Goal: Task Accomplishment & Management: Complete application form

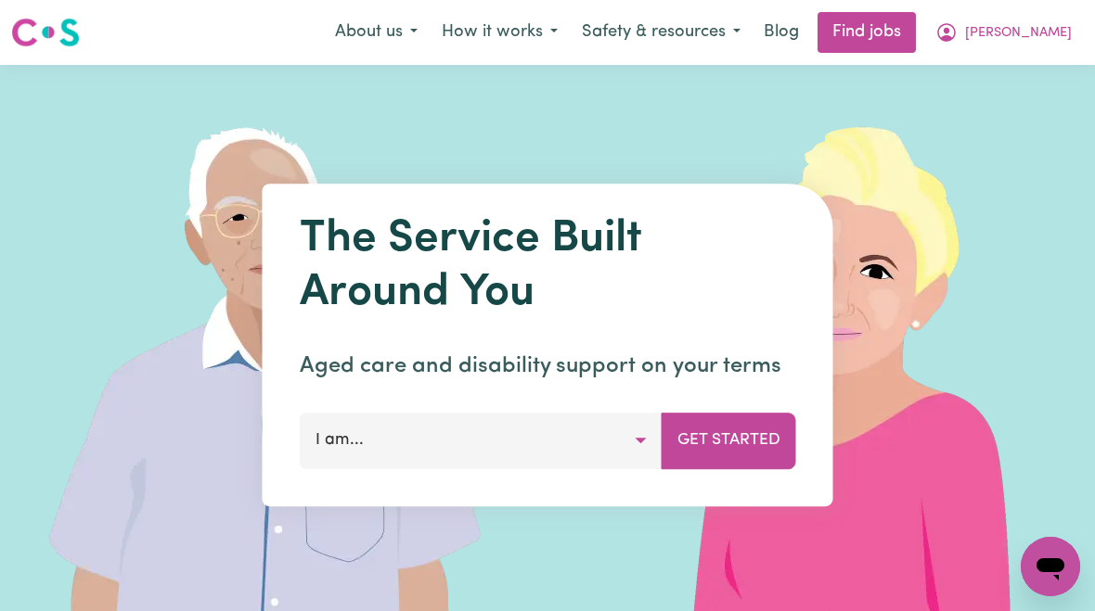
click at [1024, 41] on span "[PERSON_NAME]" at bounding box center [1018, 33] width 107 height 20
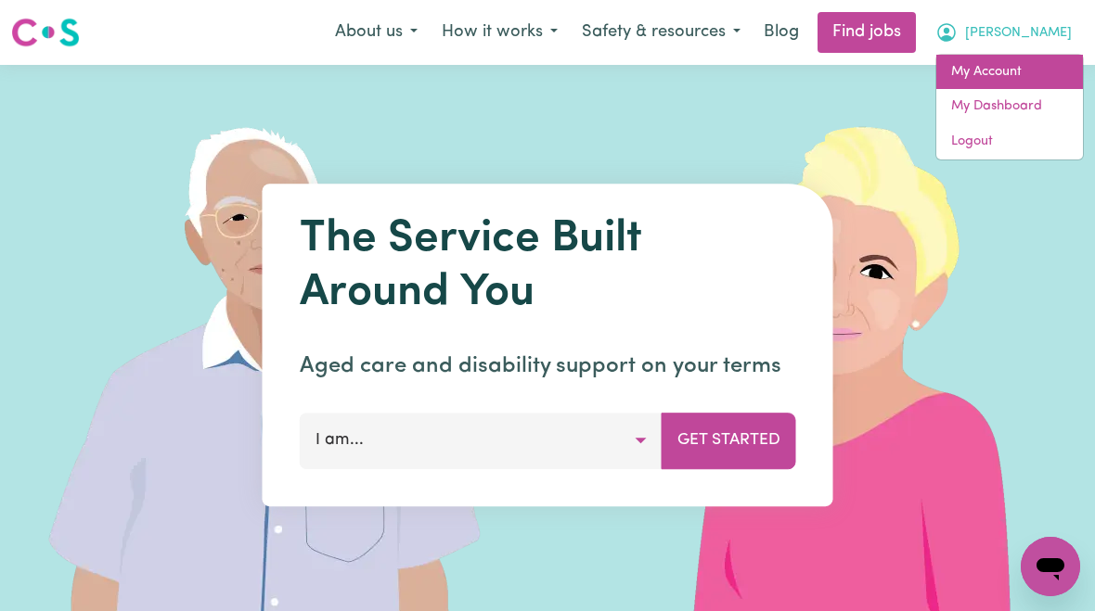
click at [1000, 79] on link "My Account" at bounding box center [1009, 72] width 147 height 35
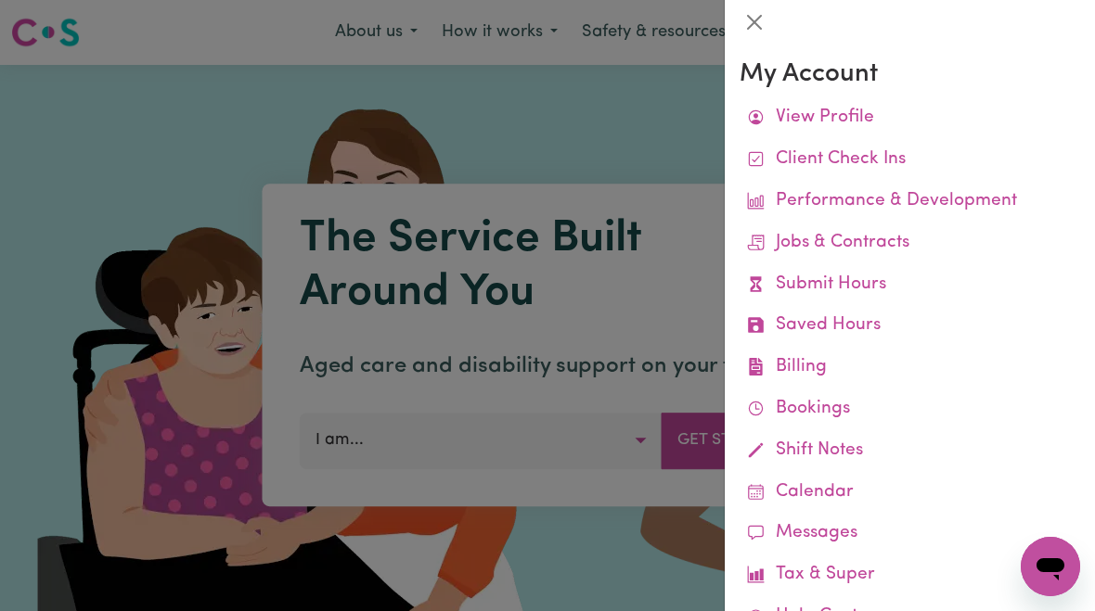
click at [873, 285] on link "Submit Hours" at bounding box center [909, 285] width 341 height 42
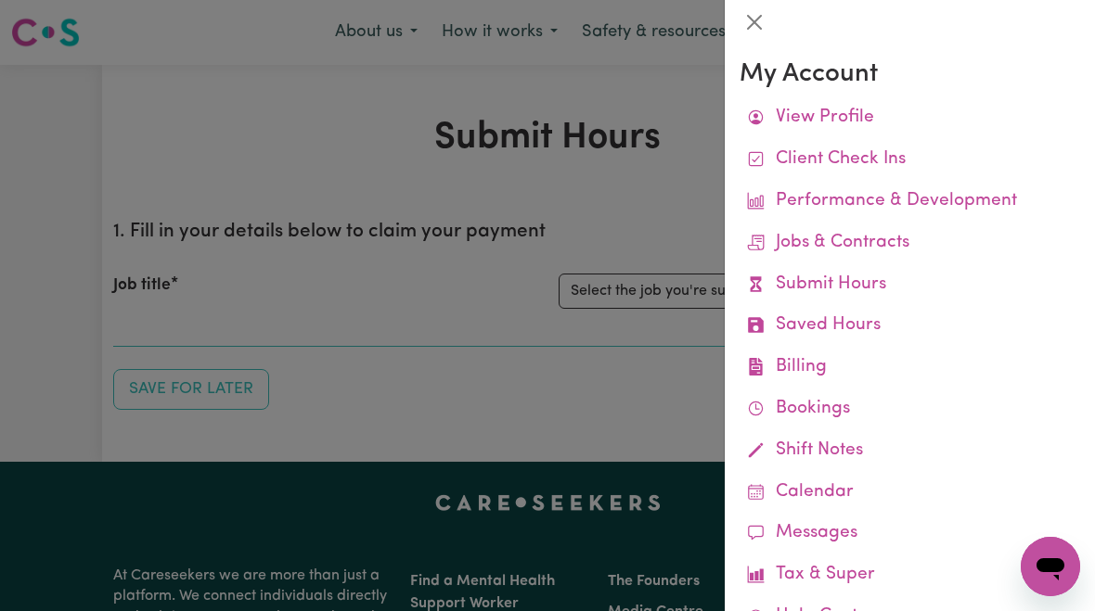
click at [851, 288] on link "Submit Hours" at bounding box center [909, 285] width 341 height 42
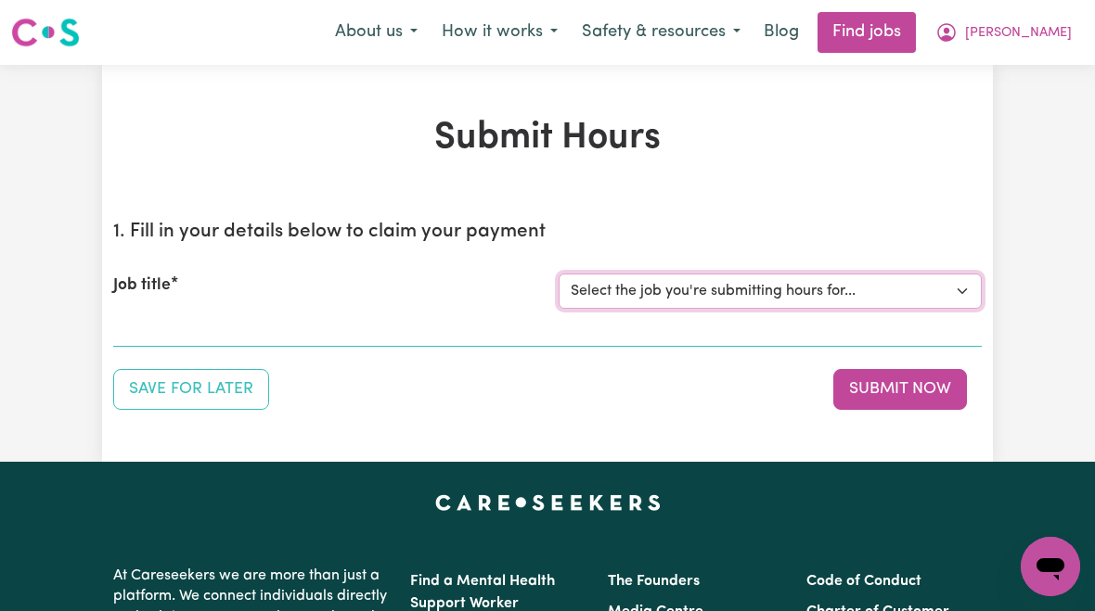
click at [734, 293] on select "Select the job you're submitting hours for... [[PERSON_NAME]] [DEMOGRAPHIC_DATA…" at bounding box center [770, 291] width 423 height 35
select select "10438"
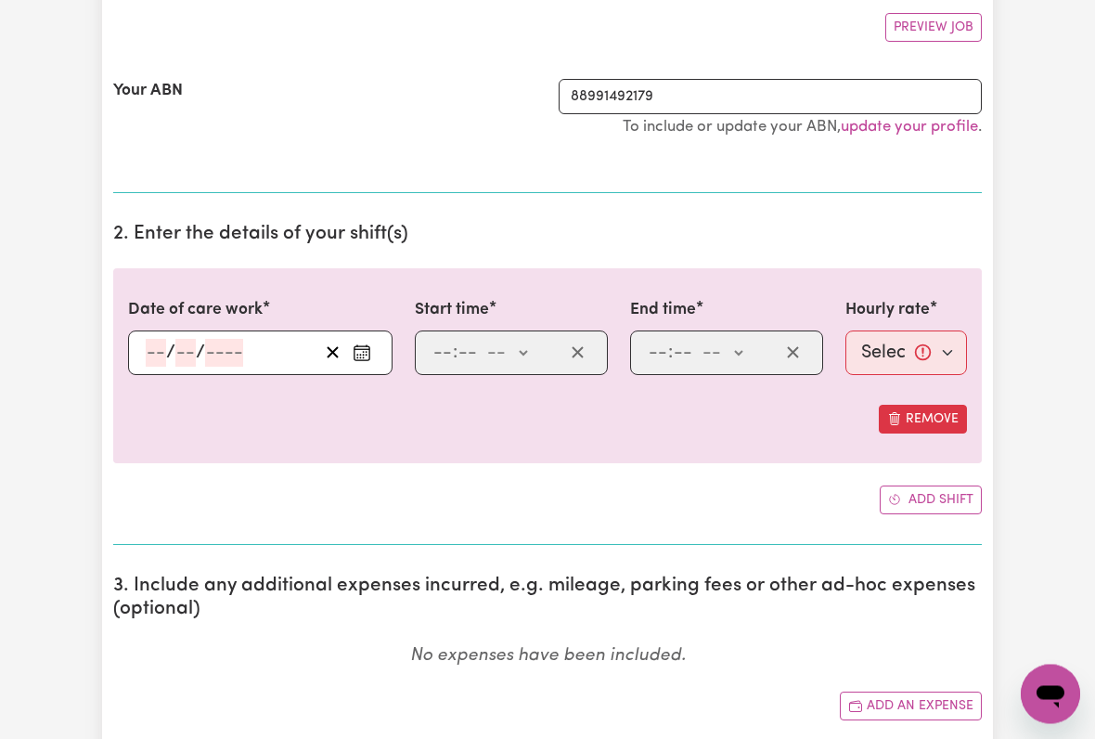
scroll to position [346, 0]
click at [138, 354] on div "/ /" at bounding box center [260, 354] width 264 height 45
click at [190, 342] on input "number" at bounding box center [185, 354] width 20 height 28
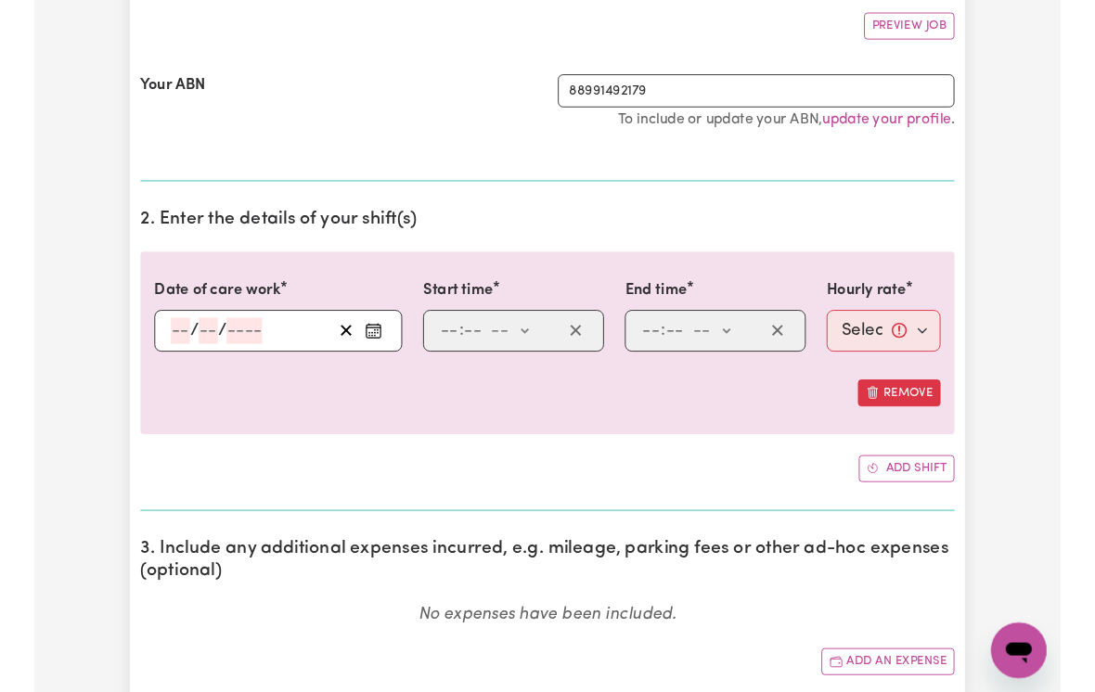
scroll to position [346, 0]
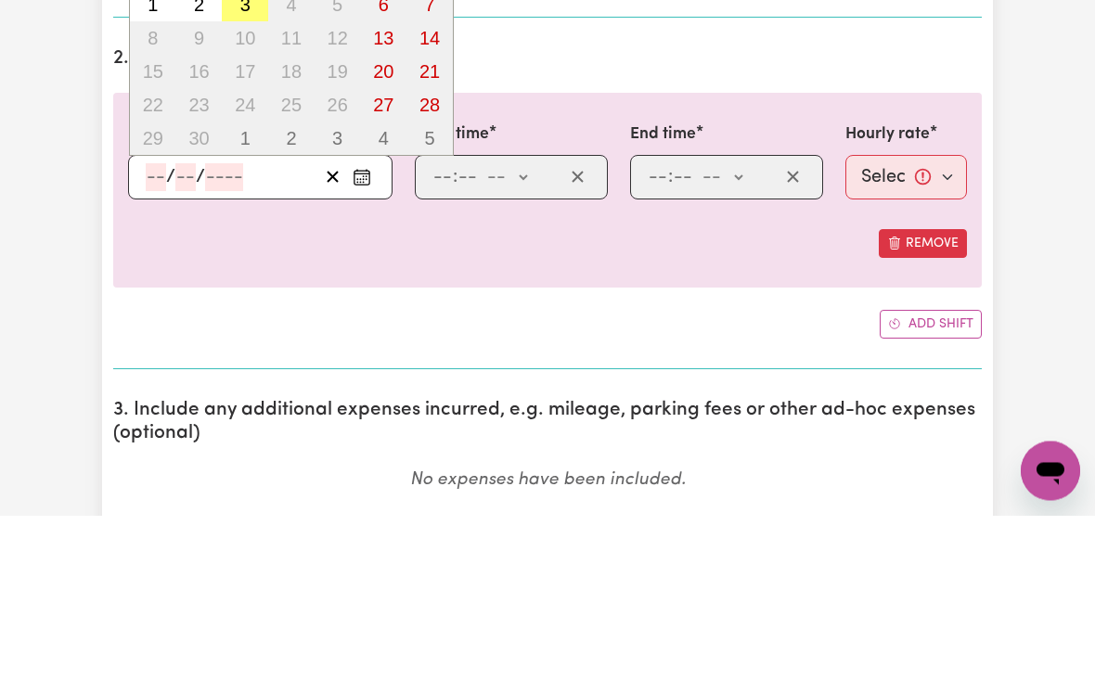
click at [247, 172] on abbr "3" at bounding box center [245, 182] width 10 height 20
type input "[DATE]"
type input "3"
type input "9"
type input "2025"
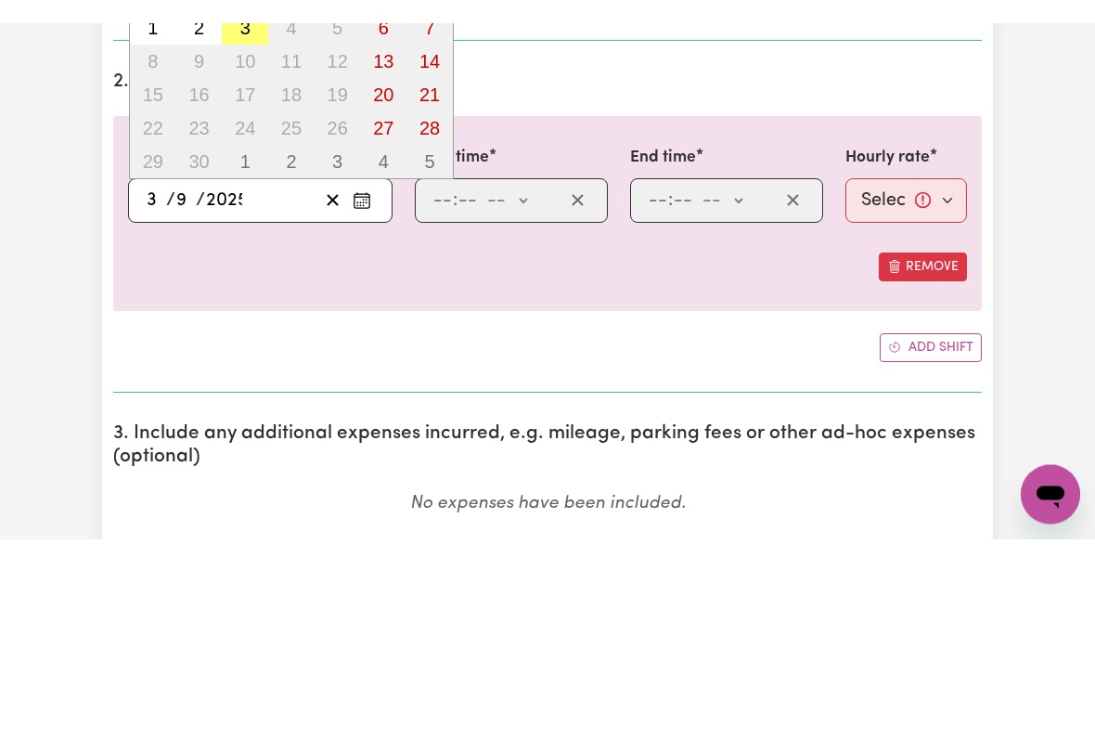
scroll to position [523, 0]
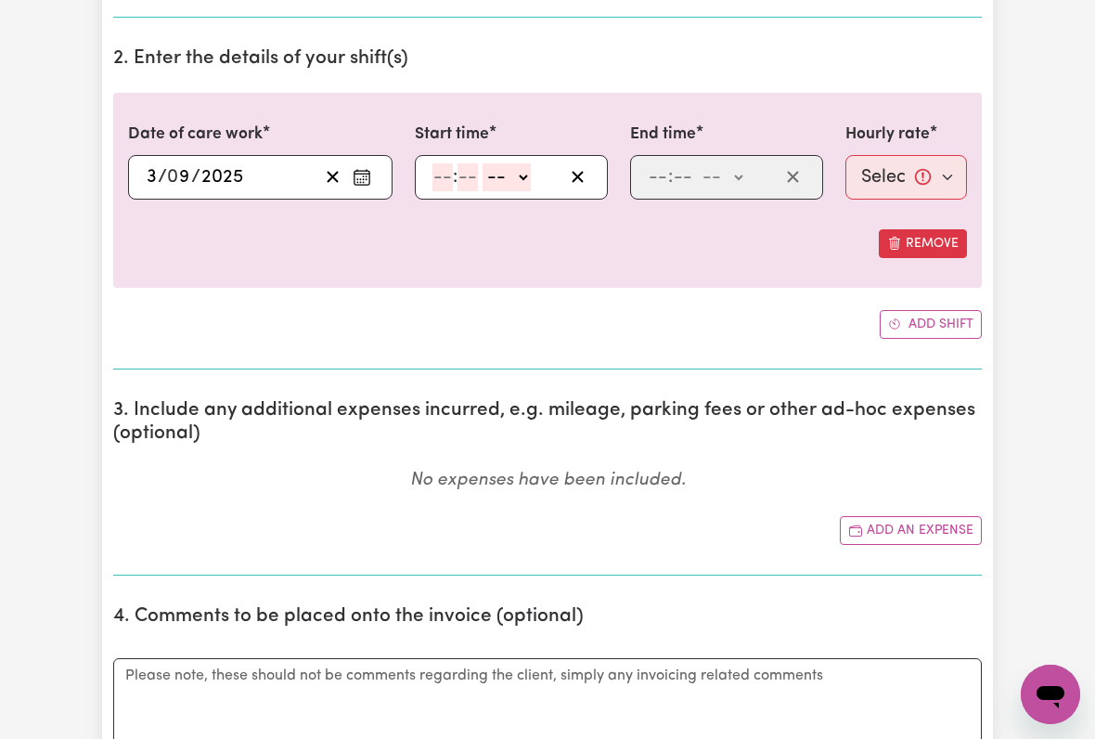
click at [432, 194] on div ": -- am pm" at bounding box center [511, 177] width 193 height 45
click at [438, 186] on input "number" at bounding box center [442, 177] width 20 height 28
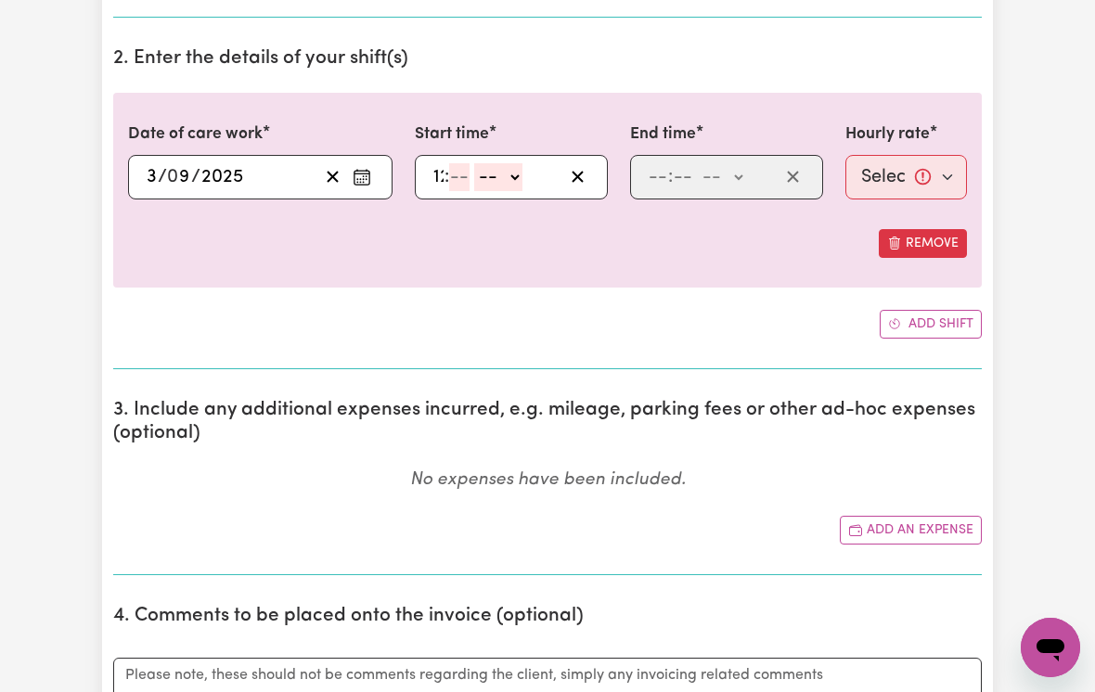
type input "12"
type input "00"
click at [534, 185] on select "-- am pm" at bounding box center [509, 177] width 48 height 28
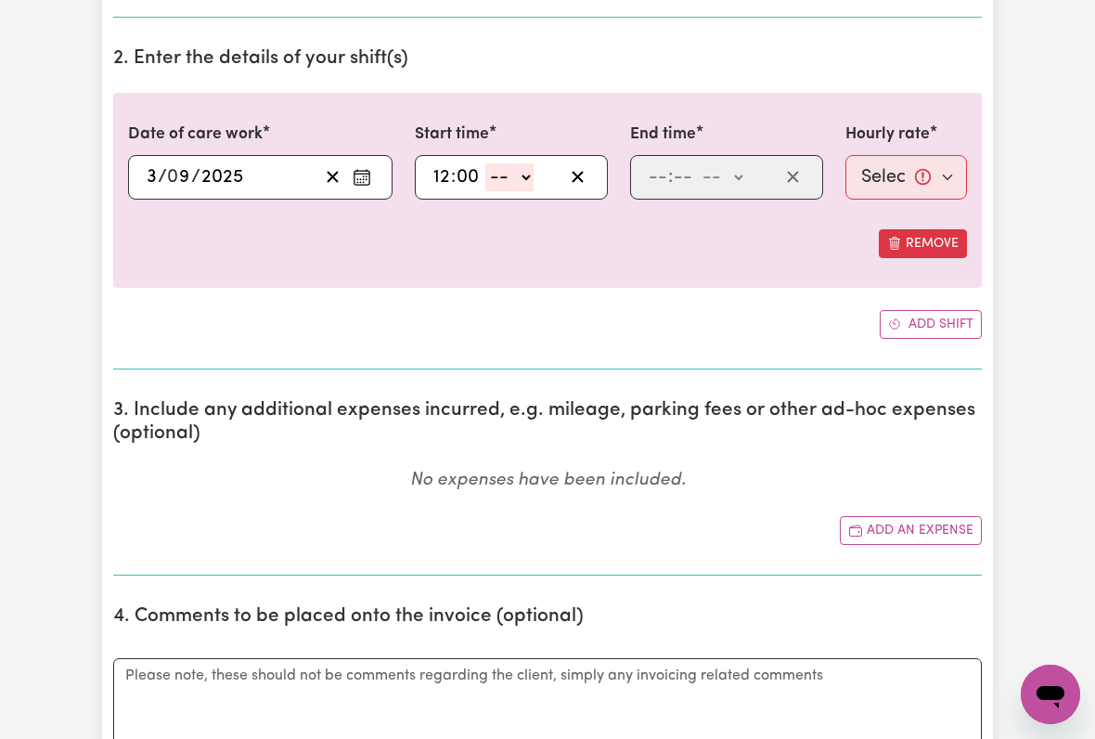
select select "pm"
type input "12:00"
type input "0"
click at [683, 180] on input "number" at bounding box center [683, 177] width 20 height 28
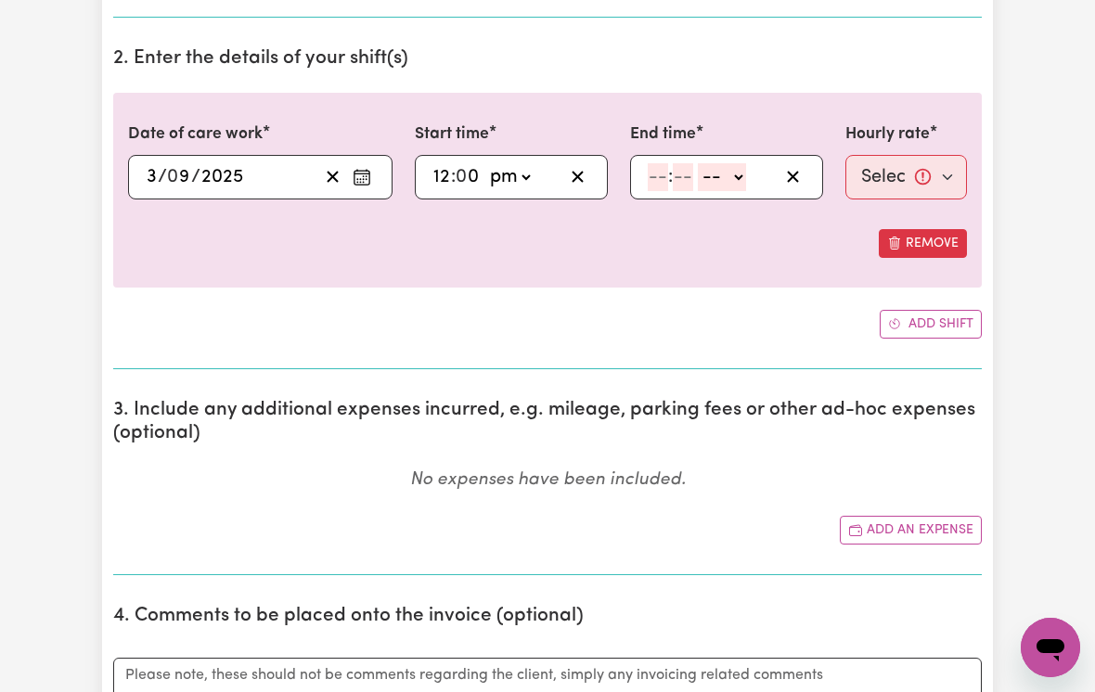
click at [648, 175] on input "number" at bounding box center [658, 177] width 20 height 28
type input "6"
type input "00"
click at [737, 183] on select "-- am pm" at bounding box center [719, 177] width 48 height 28
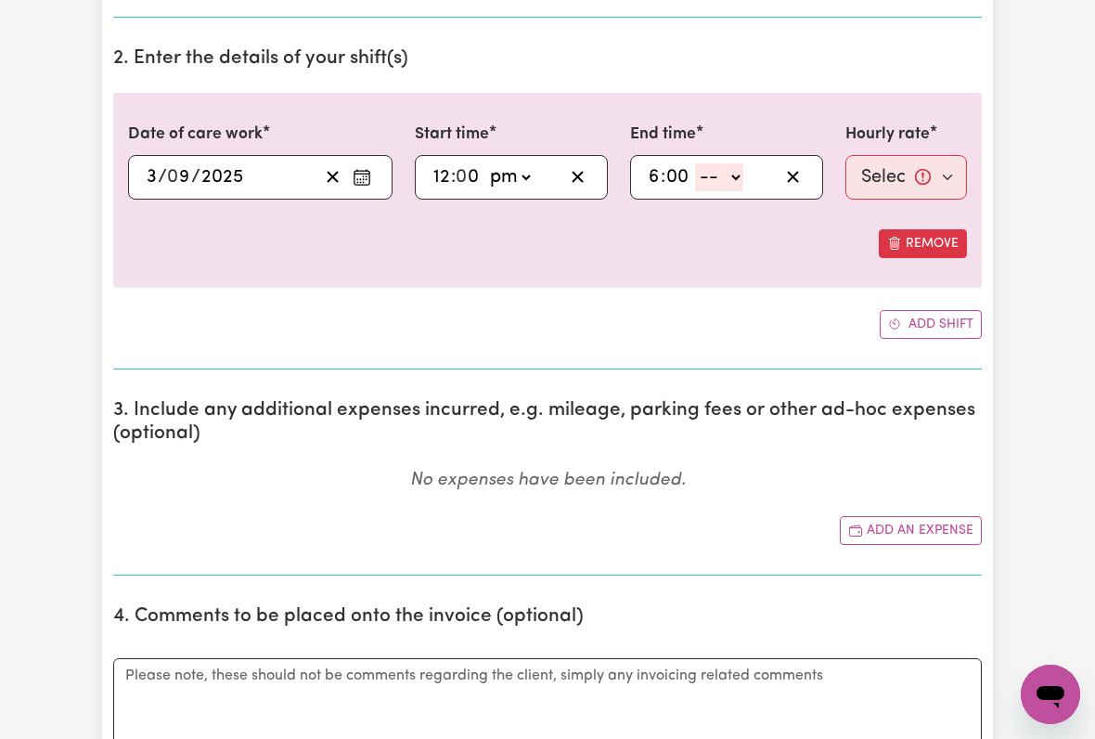
select select "pm"
type input "18:00"
type input "0"
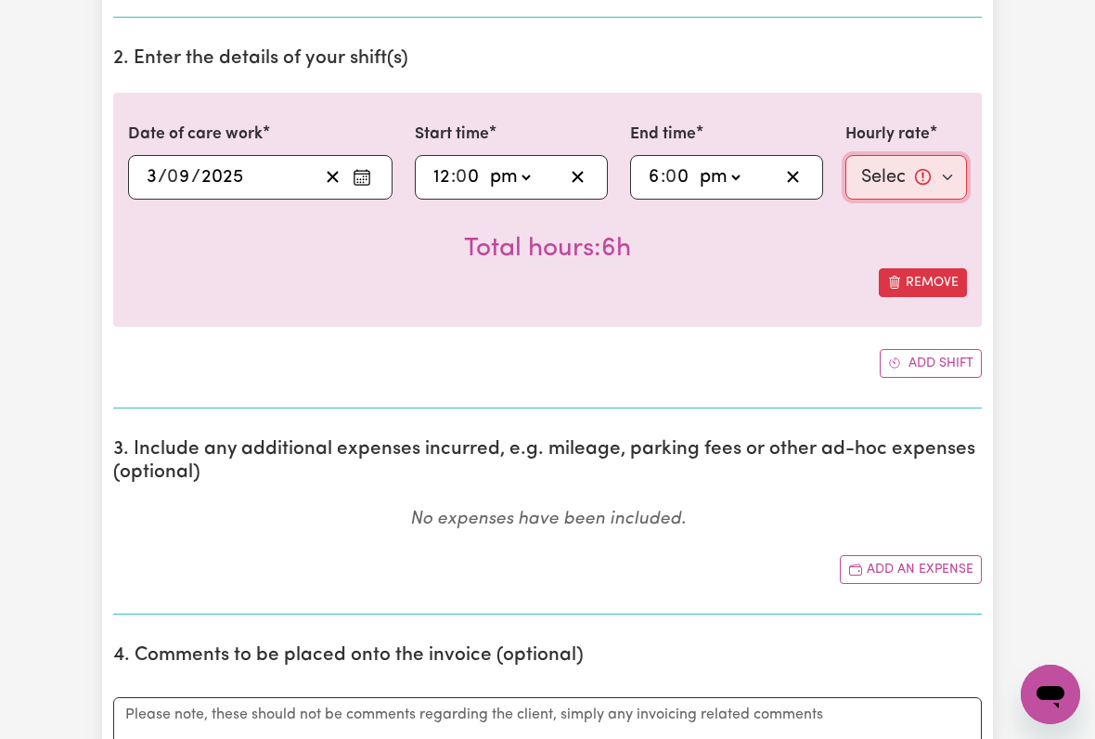
click at [889, 178] on select "Select rate... $51.36 (Weekday) $135.68 (Public Holiday) $61.07 (Evening Care)" at bounding box center [906, 177] width 122 height 45
select select "51.36-Weekday"
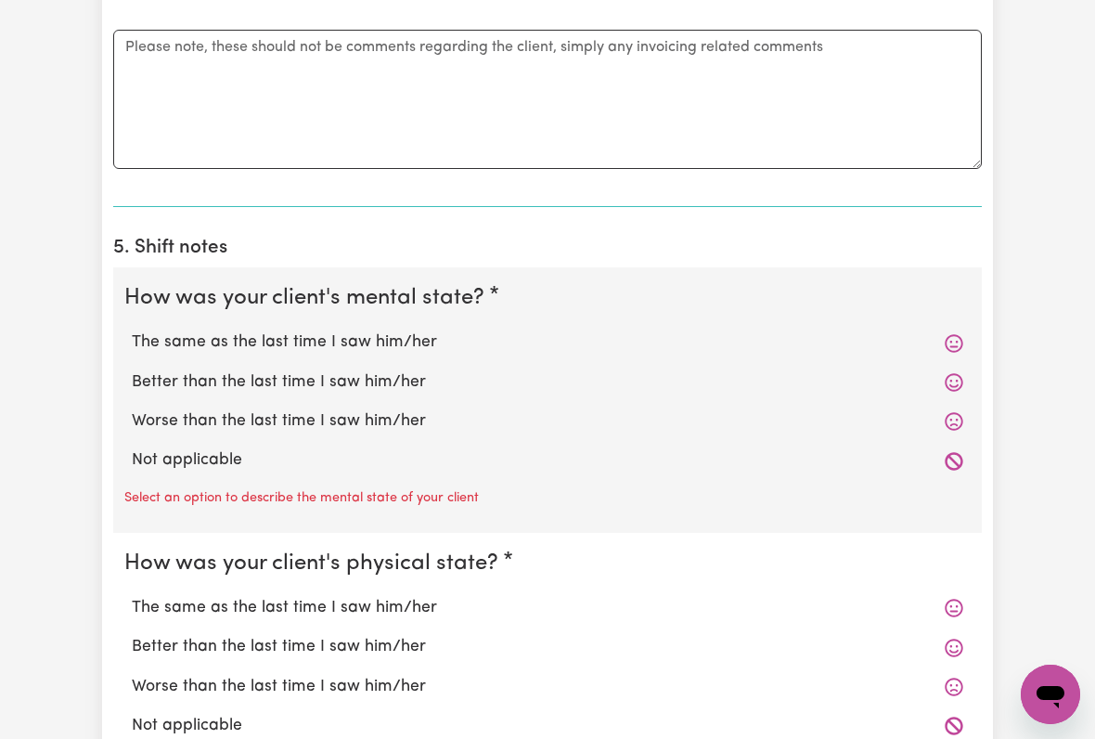
scroll to position [1192, 0]
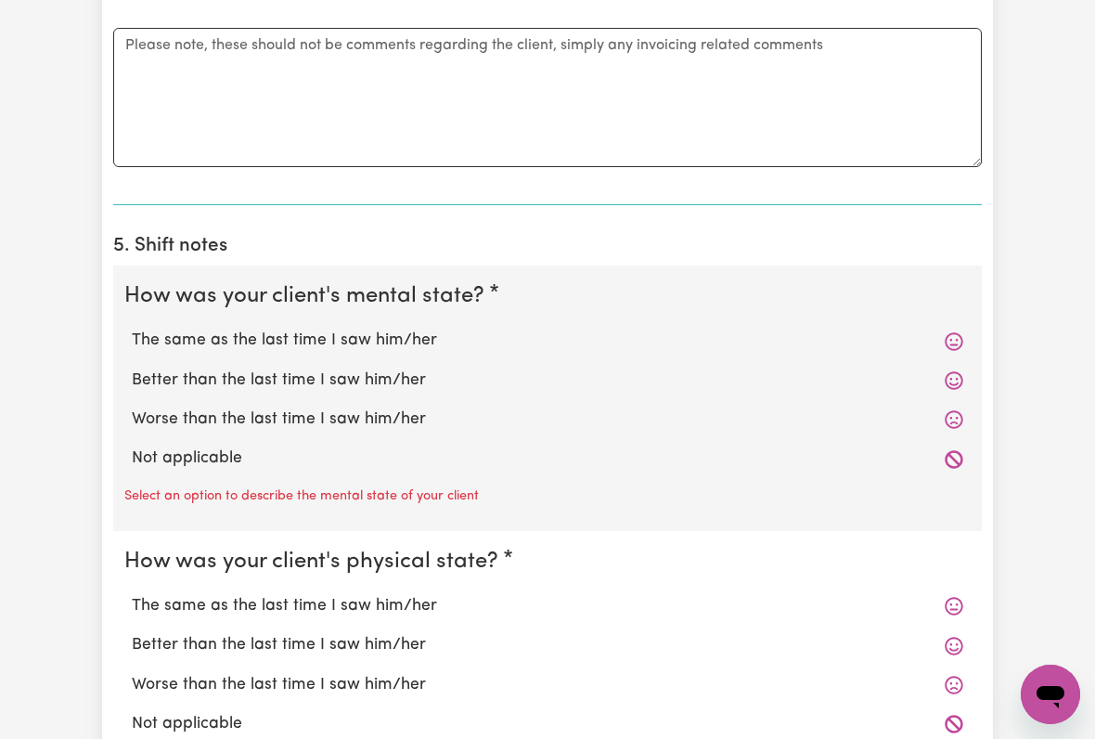
click at [343, 339] on label "The same as the last time I saw him/her" at bounding box center [547, 340] width 831 height 24
click at [132, 328] on input "The same as the last time I saw him/her" at bounding box center [131, 328] width 1 height 1
radio input "true"
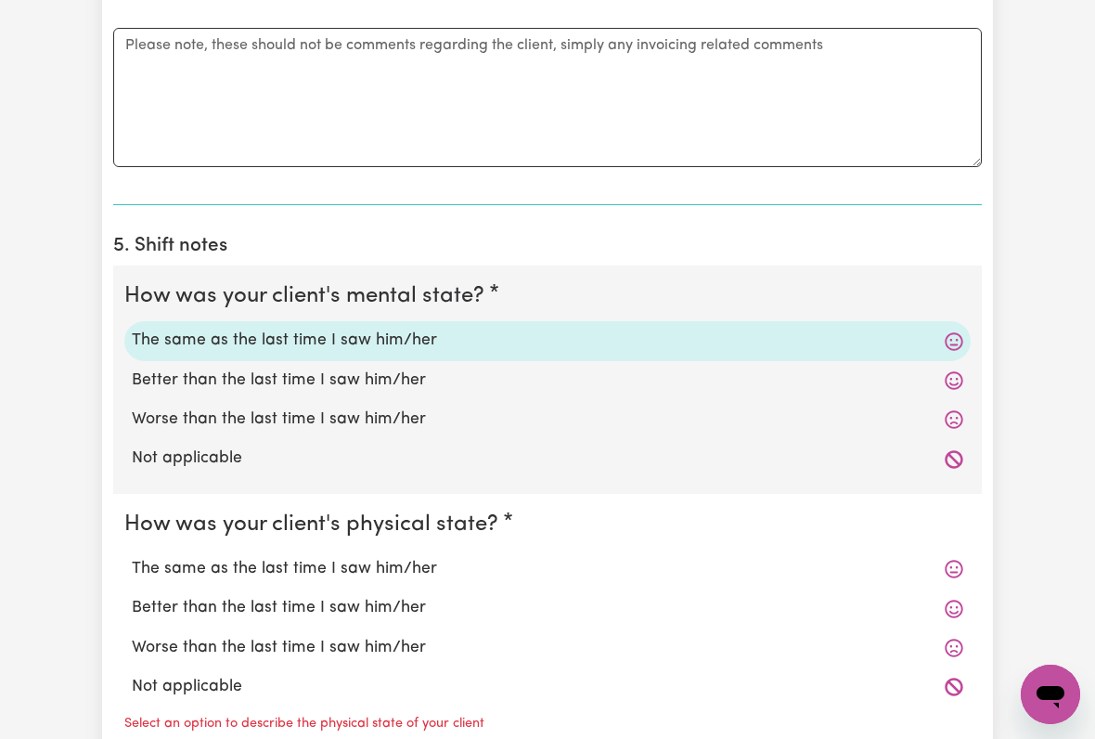
click at [354, 557] on label "The same as the last time I saw him/her" at bounding box center [547, 569] width 831 height 24
click at [132, 556] on input "The same as the last time I saw him/her" at bounding box center [131, 556] width 1 height 1
radio input "true"
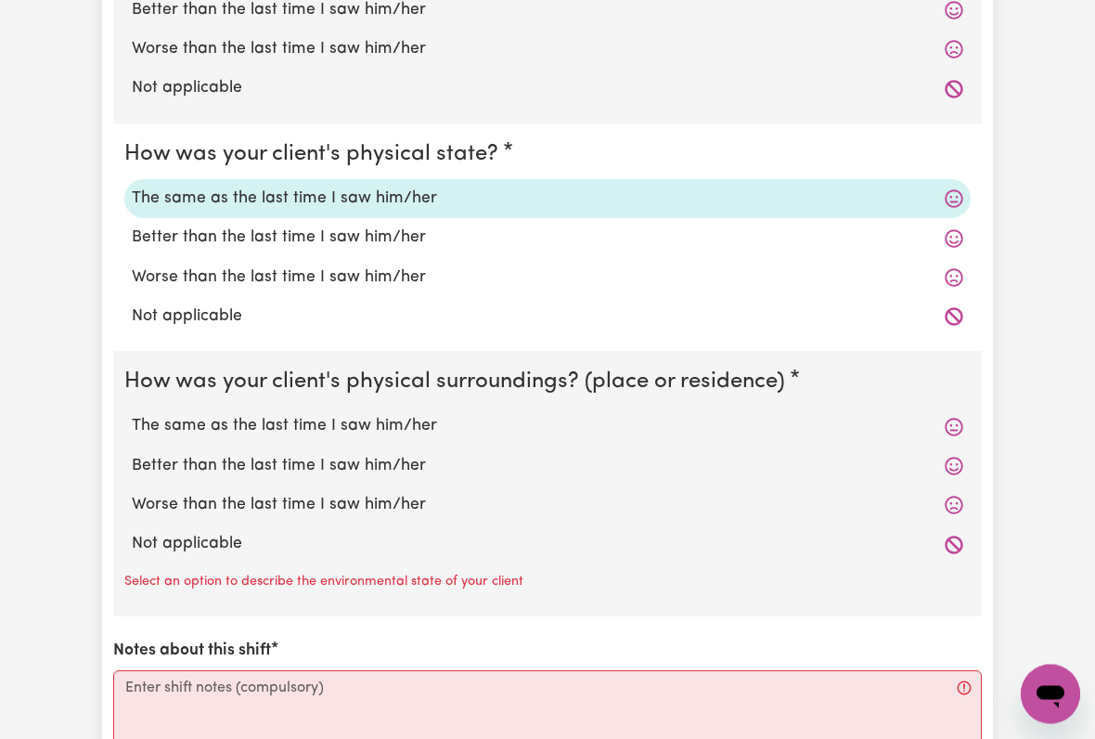
scroll to position [1562, 0]
click at [345, 422] on label "The same as the last time I saw him/her" at bounding box center [547, 426] width 831 height 24
click at [132, 414] on input "The same as the last time I saw him/her" at bounding box center [131, 413] width 1 height 1
radio input "true"
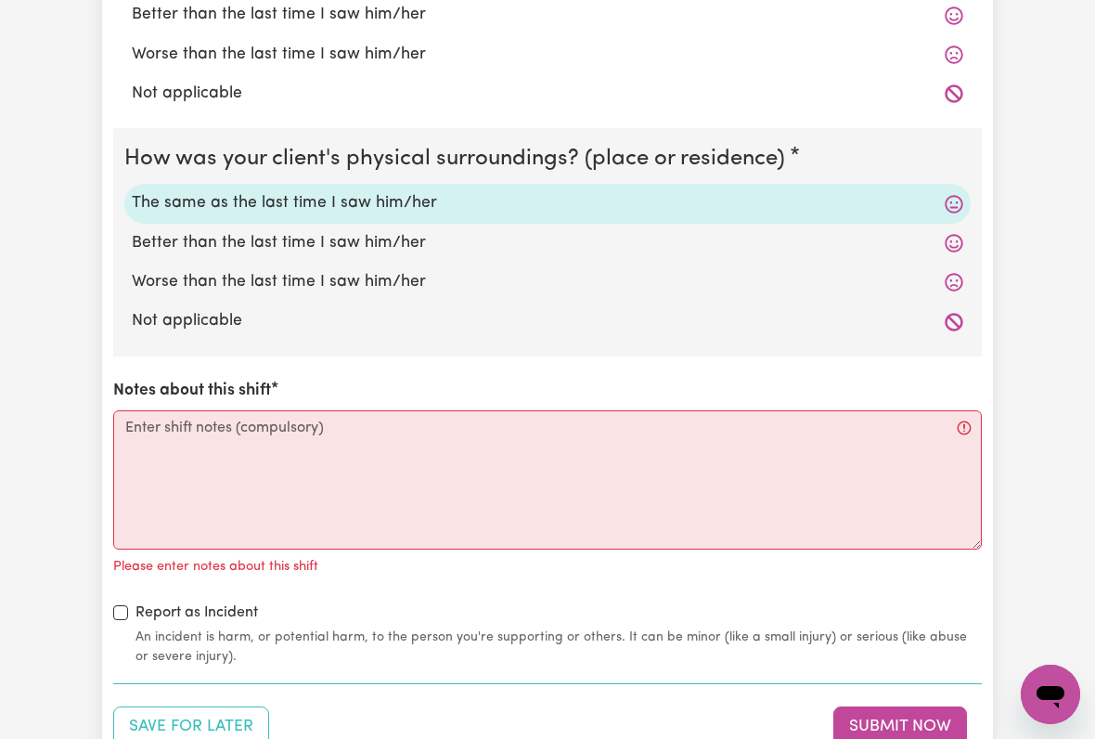
click at [146, 422] on textarea "Notes about this shift" at bounding box center [547, 479] width 868 height 139
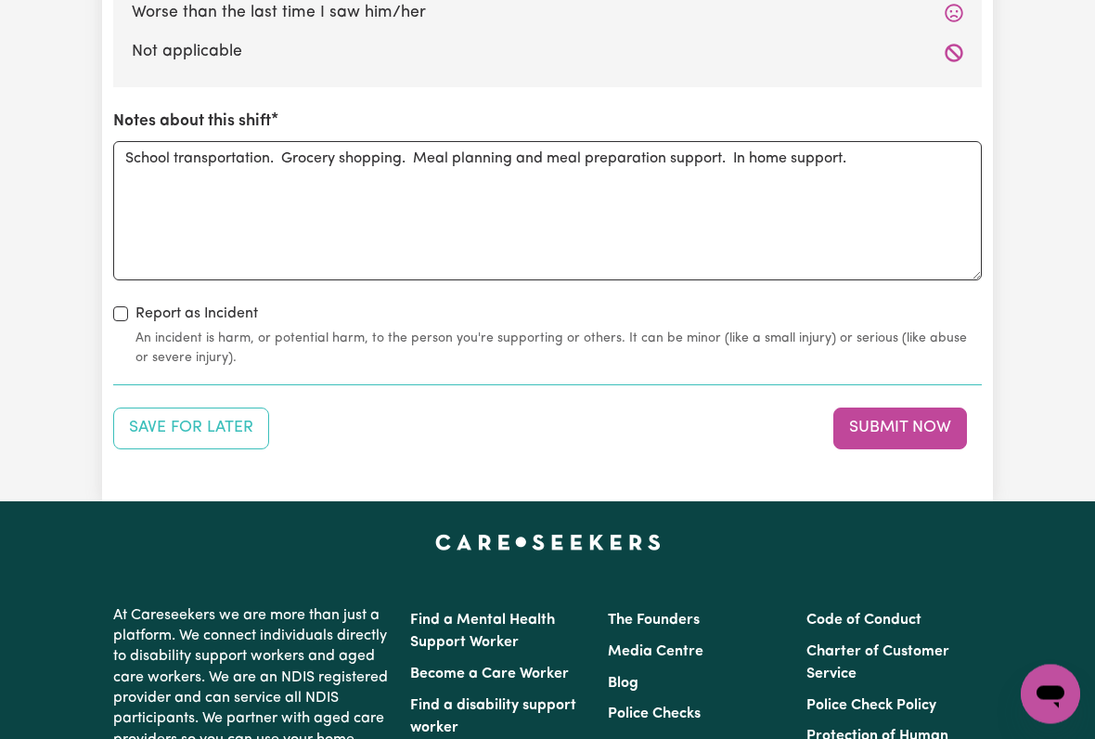
scroll to position [2053, 0]
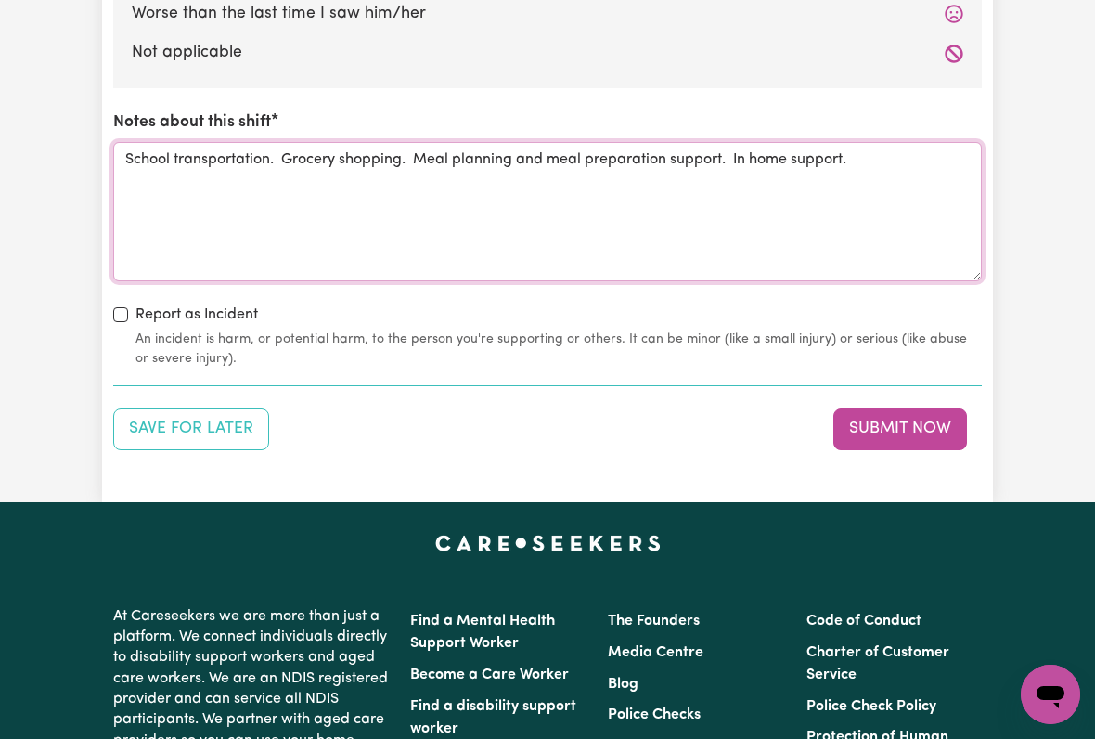
type textarea "School transportation. Grocery shopping. Meal planning and meal preparation sup…"
click at [895, 426] on button "Submit Now" at bounding box center [900, 428] width 134 height 41
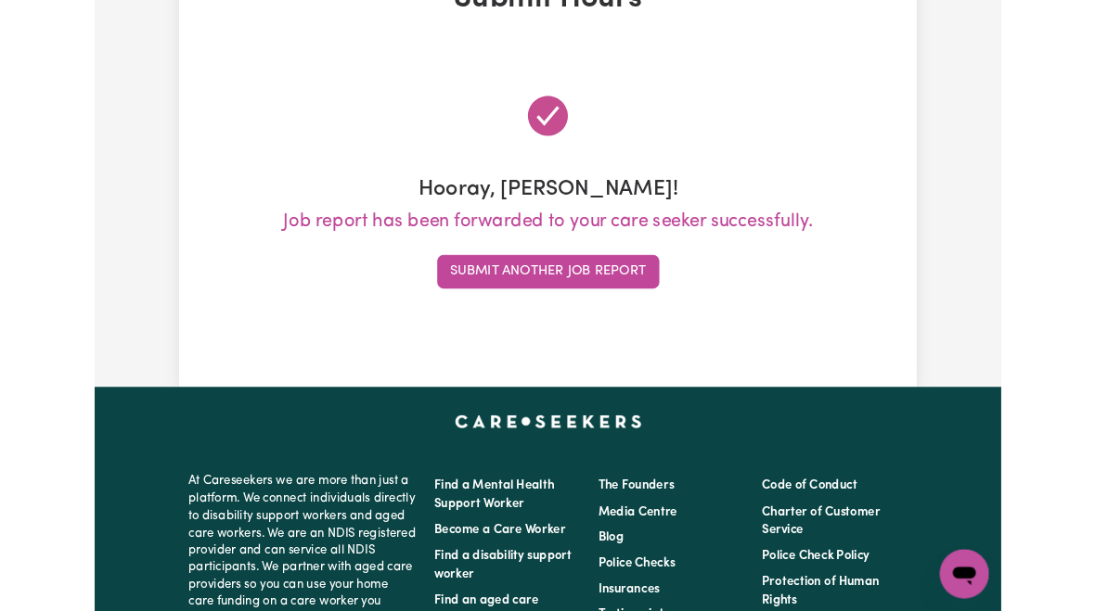
scroll to position [0, 0]
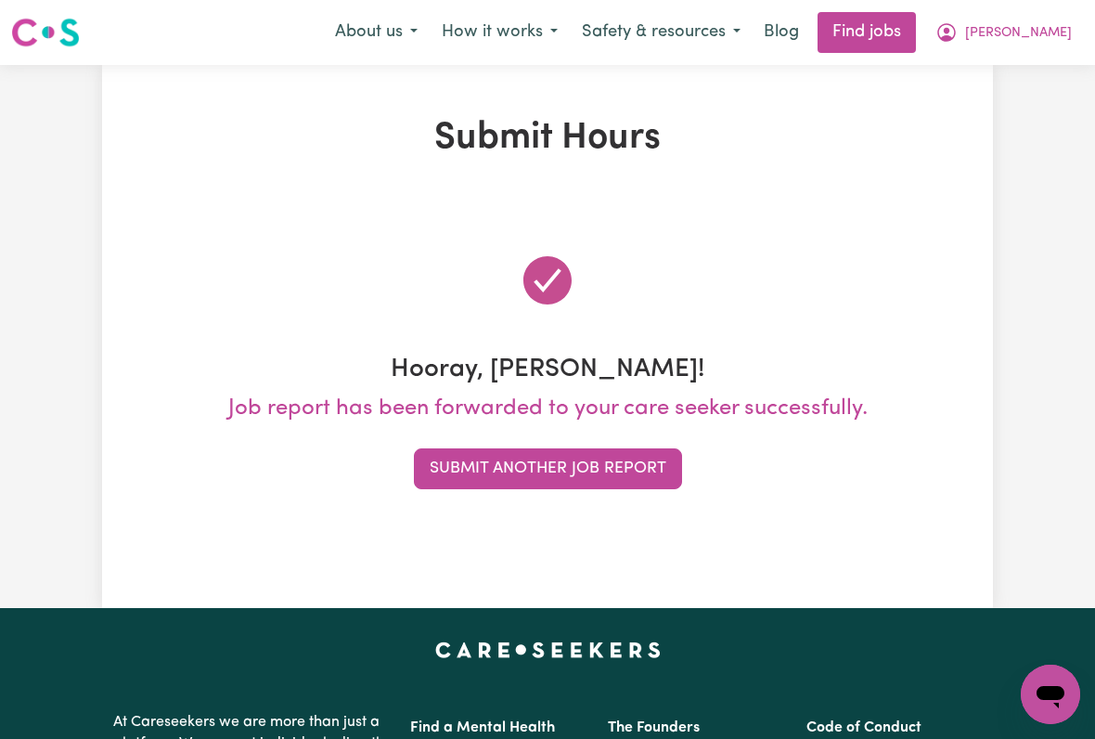
click at [1027, 38] on span "[PERSON_NAME]" at bounding box center [1018, 33] width 107 height 20
click at [999, 83] on link "My Account" at bounding box center [1009, 72] width 147 height 35
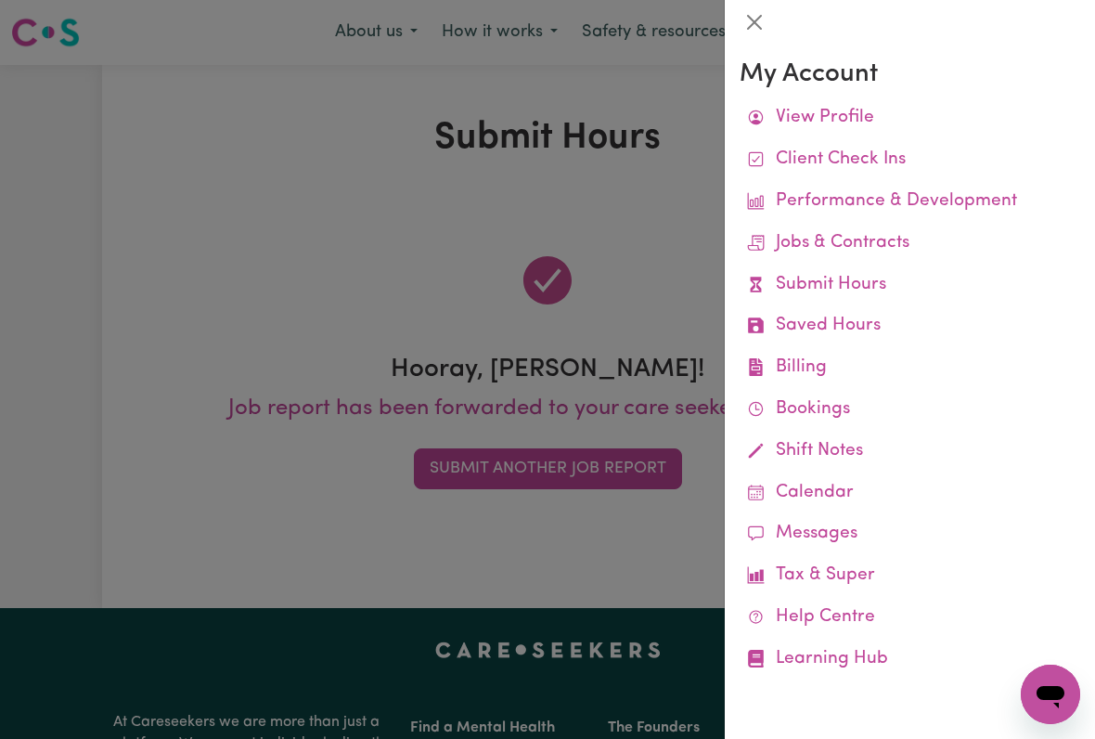
click at [0, 0] on link "Job Reports" at bounding box center [0, 0] width 0 height 0
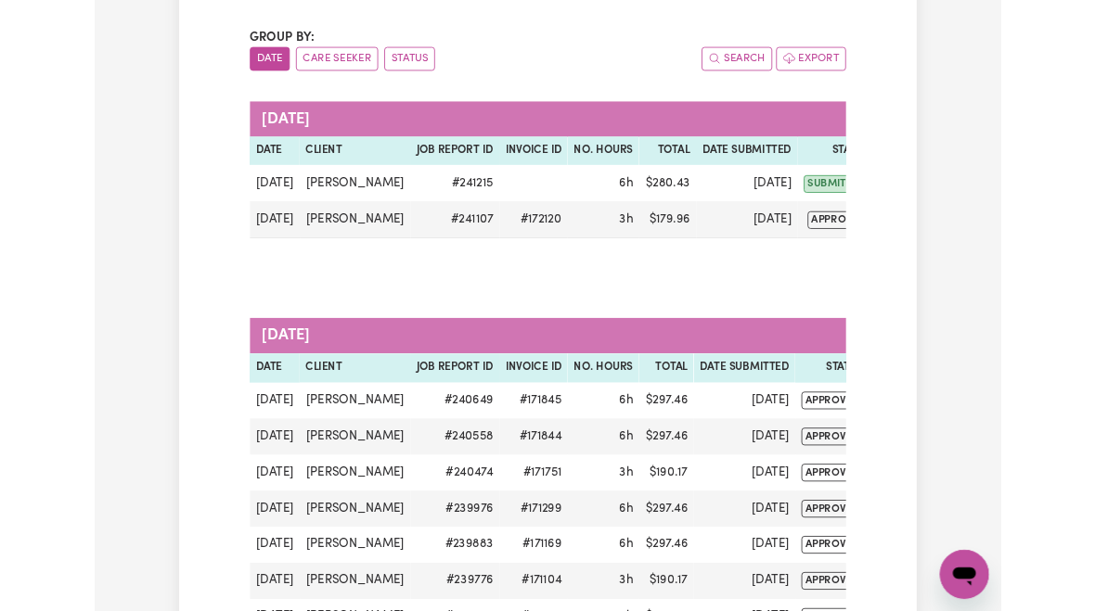
scroll to position [224, 0]
